Goal: Task Accomplishment & Management: Use online tool/utility

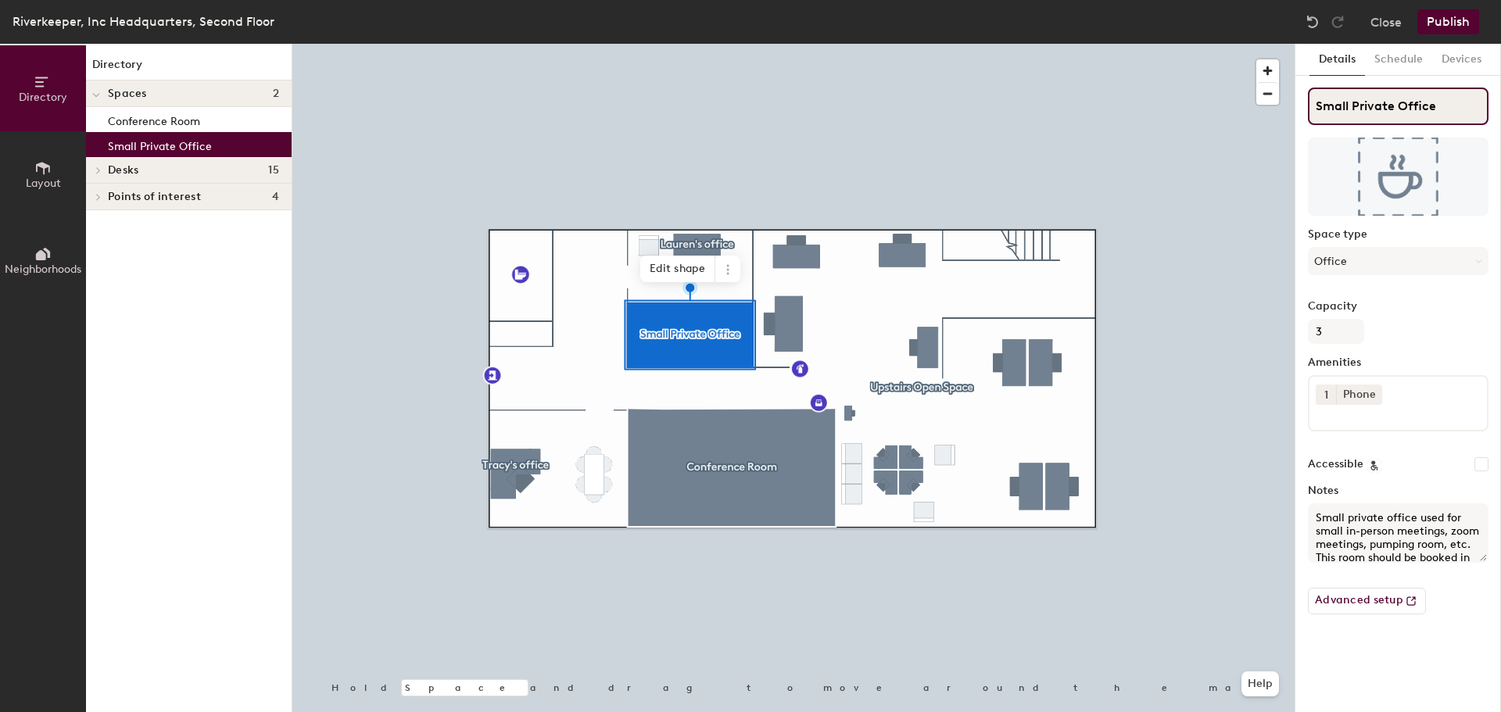
click at [1433, 105] on input "Small Private Office" at bounding box center [1398, 107] width 181 height 38
type input "Small Private Office/Meeting Room"
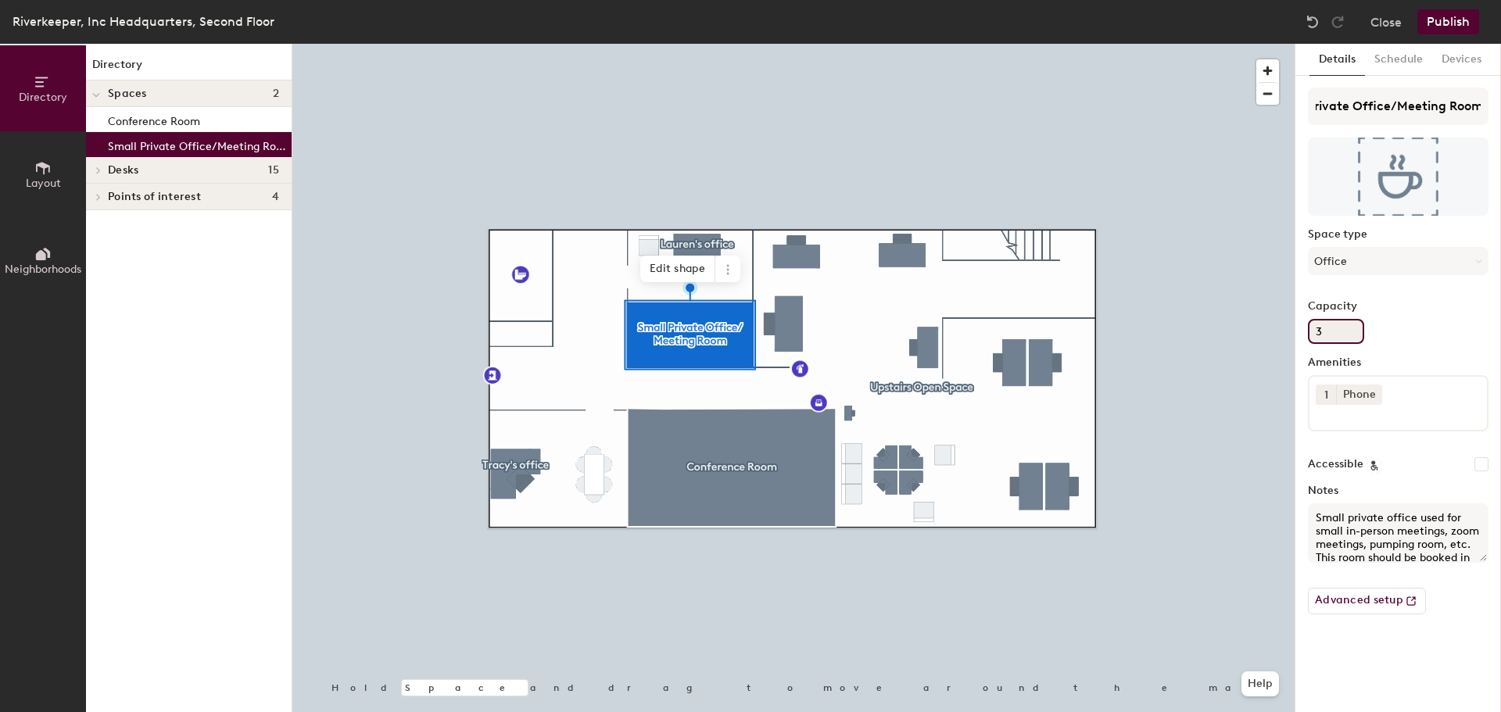
scroll to position [0, 0]
click at [1349, 328] on input "3" at bounding box center [1336, 331] width 56 height 25
click at [1324, 329] on input "3" at bounding box center [1336, 331] width 56 height 25
drag, startPoint x: 1321, startPoint y: 331, endPoint x: 1304, endPoint y: 335, distance: 17.8
click at [1304, 335] on div "Details Schedule Devices Small Private Office/Meeting Room Space type Office Ca…" at bounding box center [1398, 378] width 206 height 668
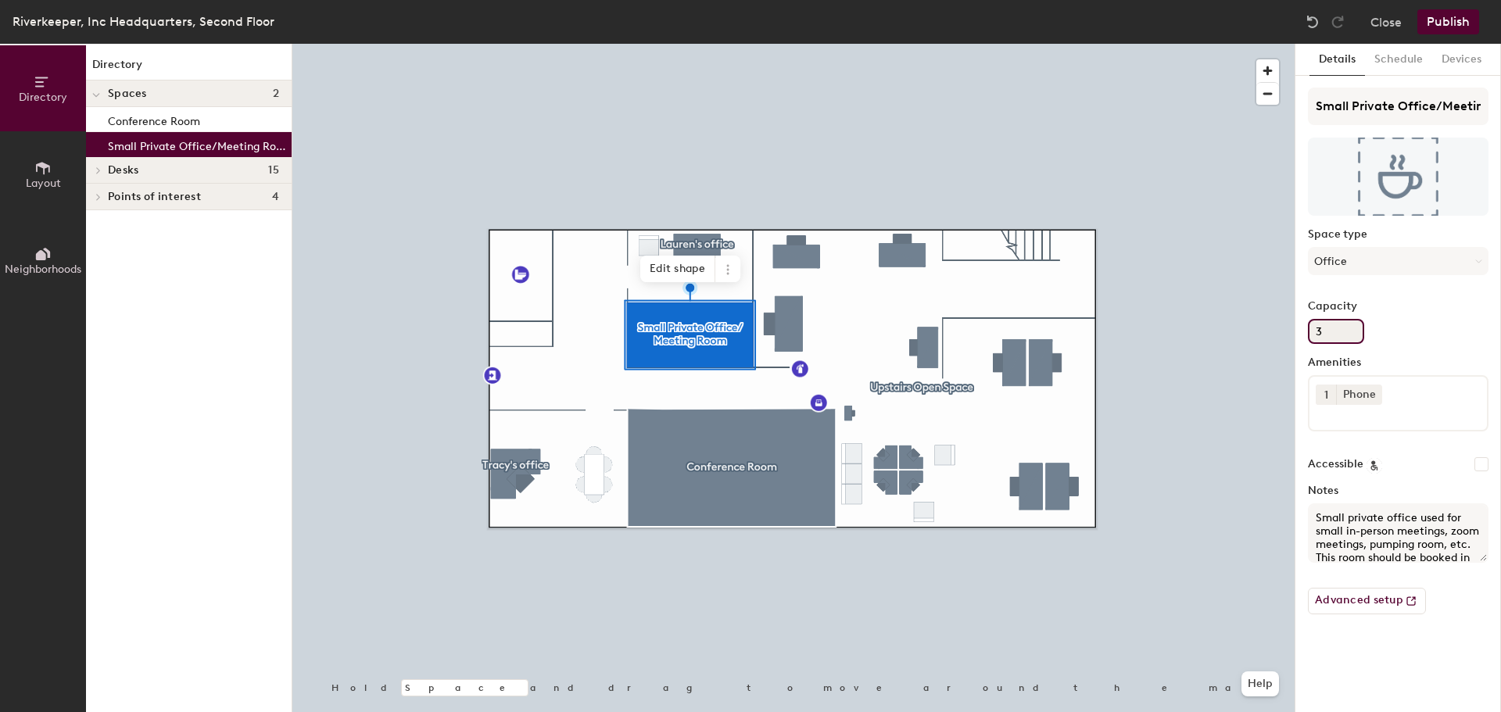
click at [1332, 337] on input "3" at bounding box center [1336, 331] width 56 height 25
click at [1326, 327] on input "3" at bounding box center [1336, 331] width 56 height 25
type input "5"
click at [1415, 517] on textarea "Small private office used for small in-person meetings, zoom meetings, pumping …" at bounding box center [1398, 532] width 181 height 59
drag, startPoint x: 1347, startPoint y: 530, endPoint x: 1302, endPoint y: 532, distance: 44.6
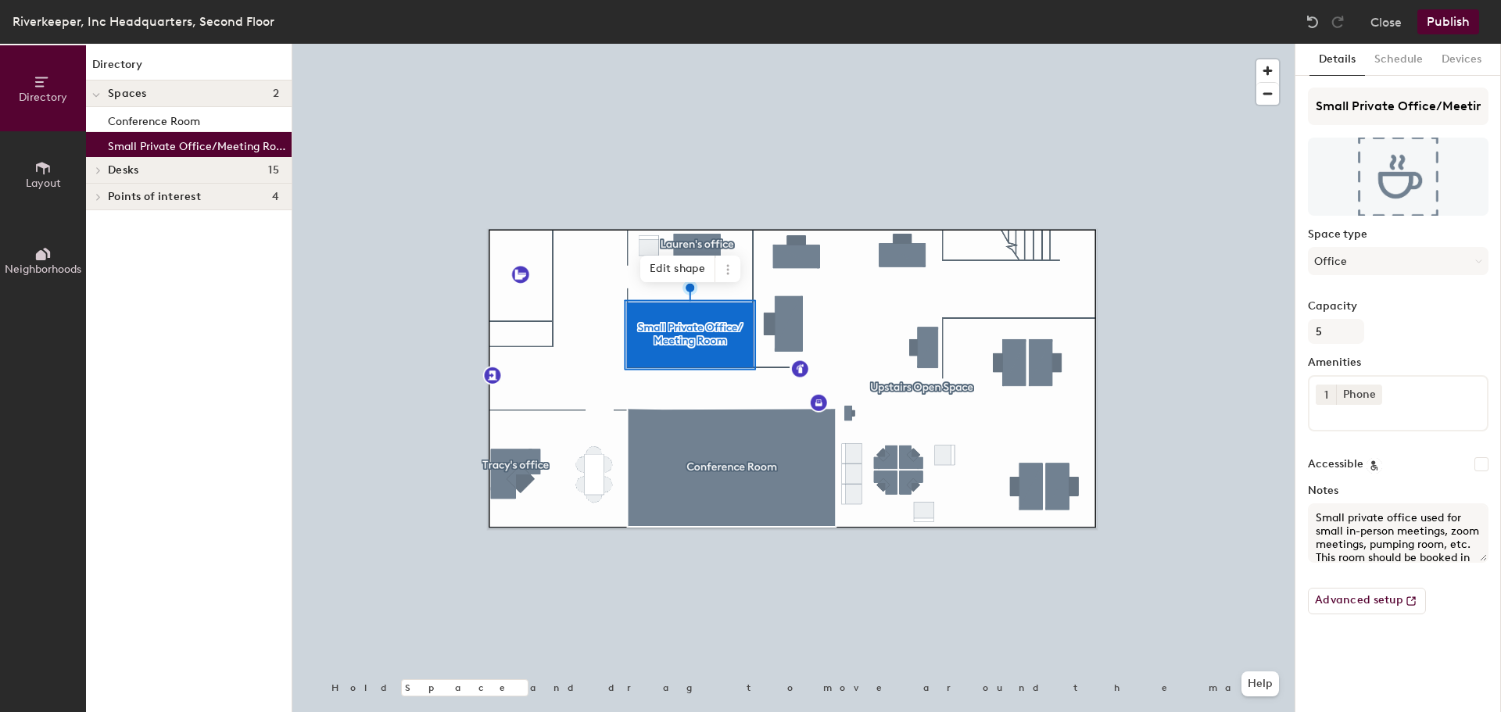
click at [1302, 532] on div "Details Schedule Devices Small Private Office/Meeting Room Space type Office Ca…" at bounding box center [1398, 378] width 206 height 668
click at [1414, 520] on textarea "Small private office used for in-person meetings, zoom meetings, pumping room, …" at bounding box center [1398, 532] width 181 height 59
click at [1361, 546] on textarea "Small private office/meeting room used for in-person meetings, zoom meetings, p…" at bounding box center [1398, 532] width 181 height 59
type textarea "Small private office/meeting room used for in-person meetings (up to 5 people),…"
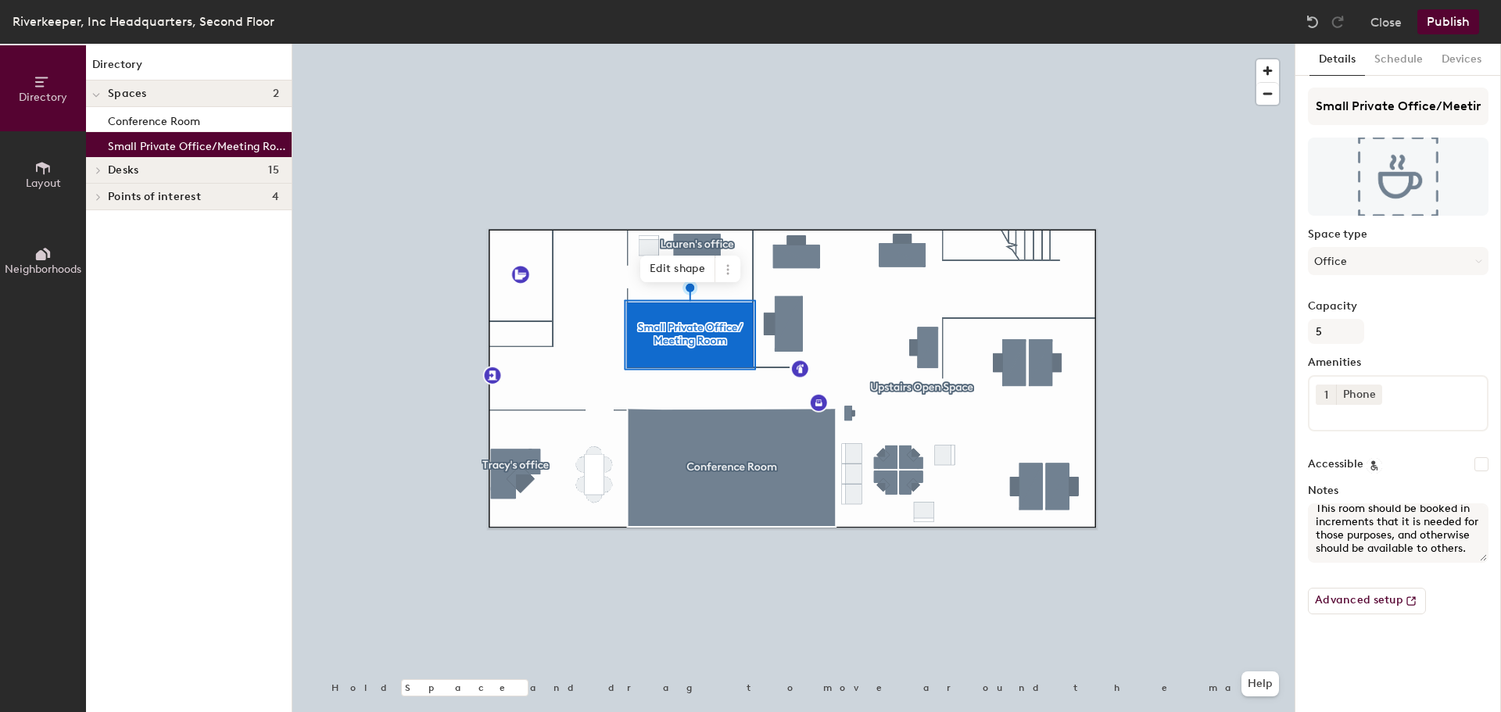
click at [1449, 17] on button "Publish" at bounding box center [1448, 21] width 62 height 25
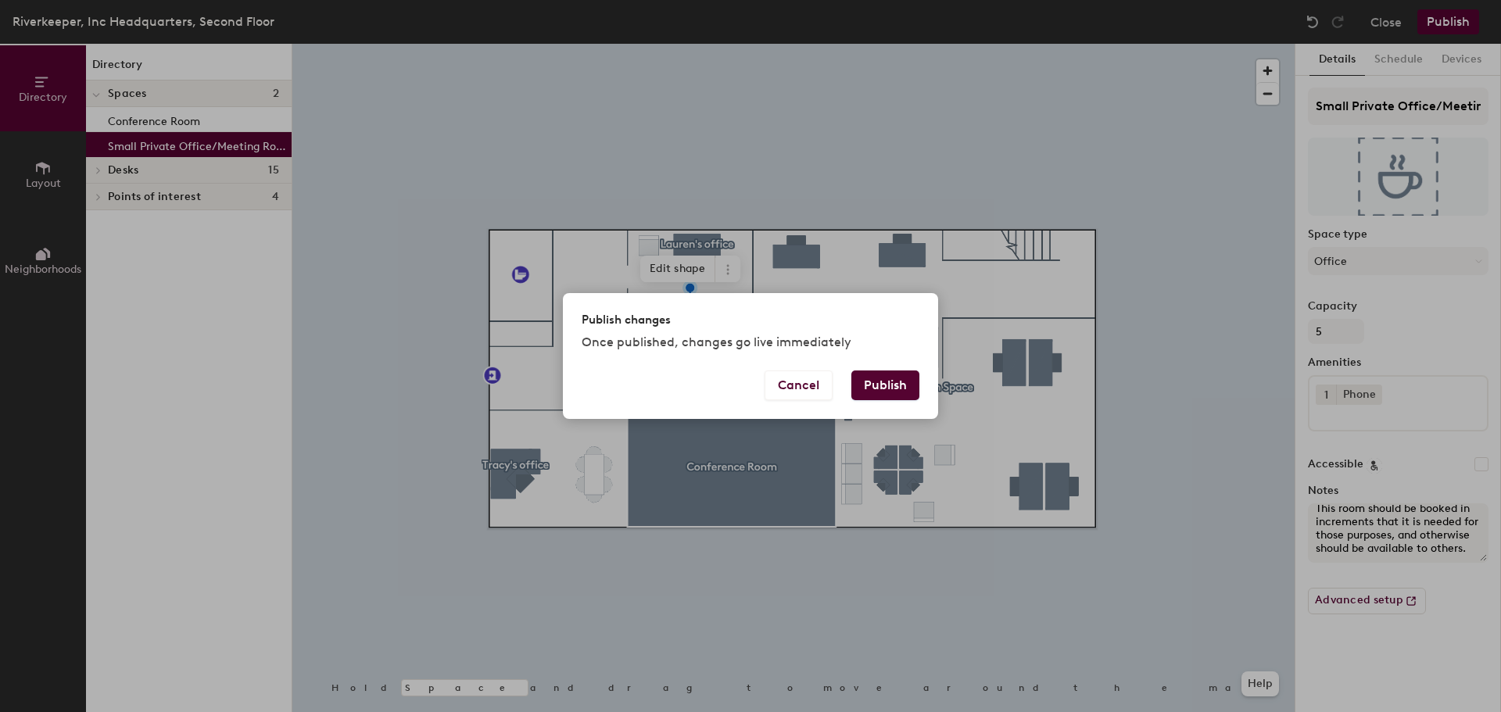
click at [878, 390] on button "Publish" at bounding box center [885, 385] width 68 height 30
